Goal: Book appointment/travel/reservation

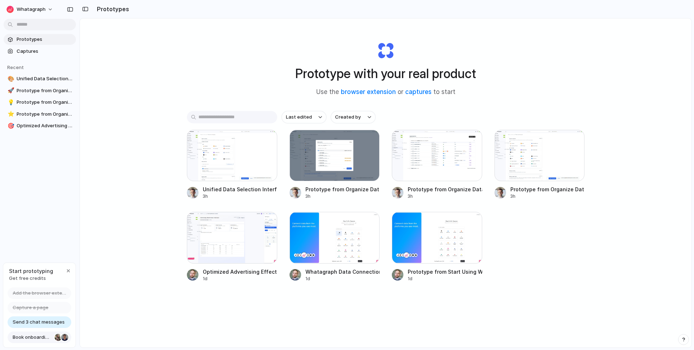
click at [33, 337] on span "Book onboarding call" at bounding box center [32, 337] width 39 height 7
